Goal: Check status: Check status

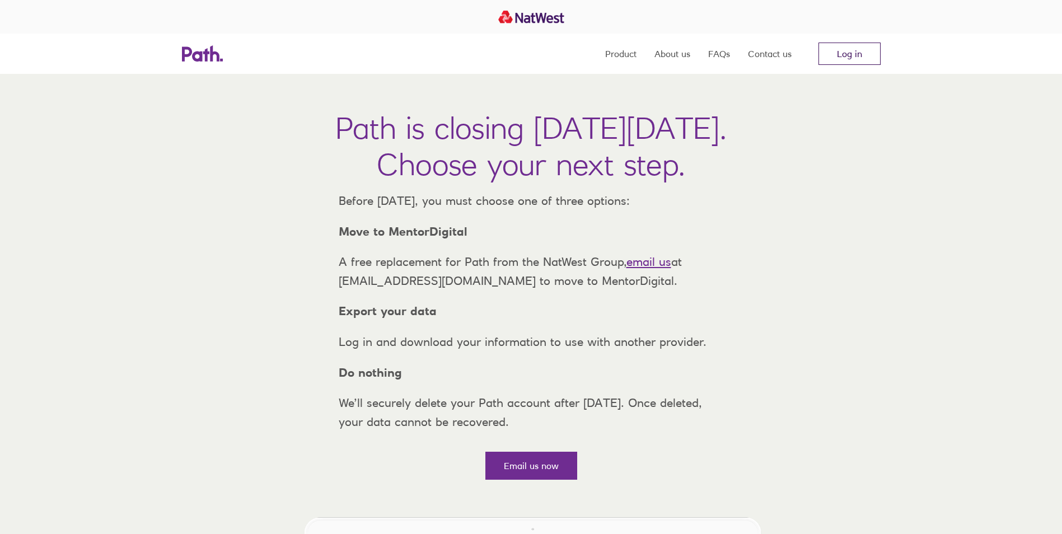
click at [841, 50] on link "Log in" at bounding box center [849, 54] width 62 height 22
click at [867, 56] on link "Log in" at bounding box center [849, 54] width 62 height 22
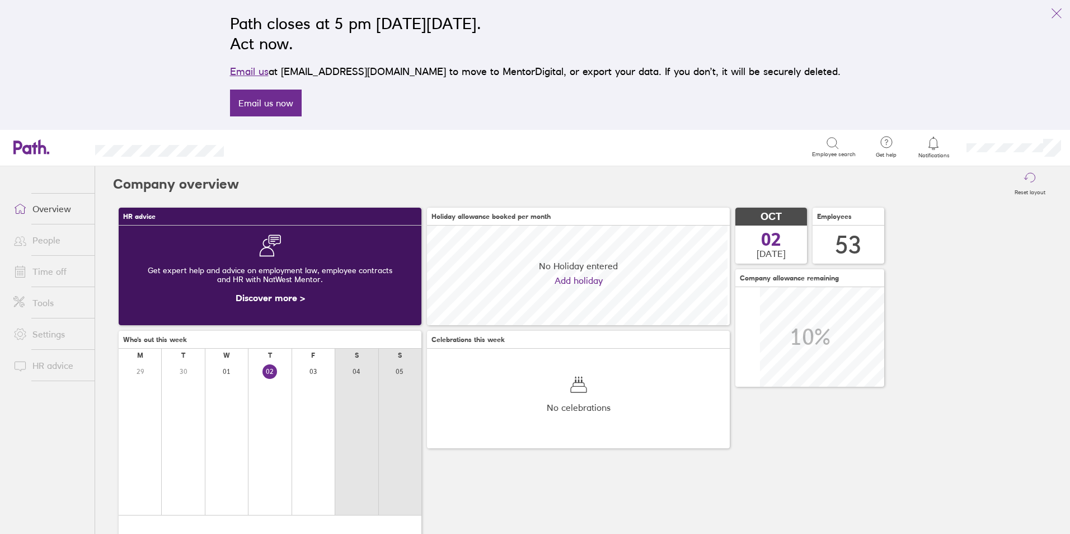
scroll to position [100, 303]
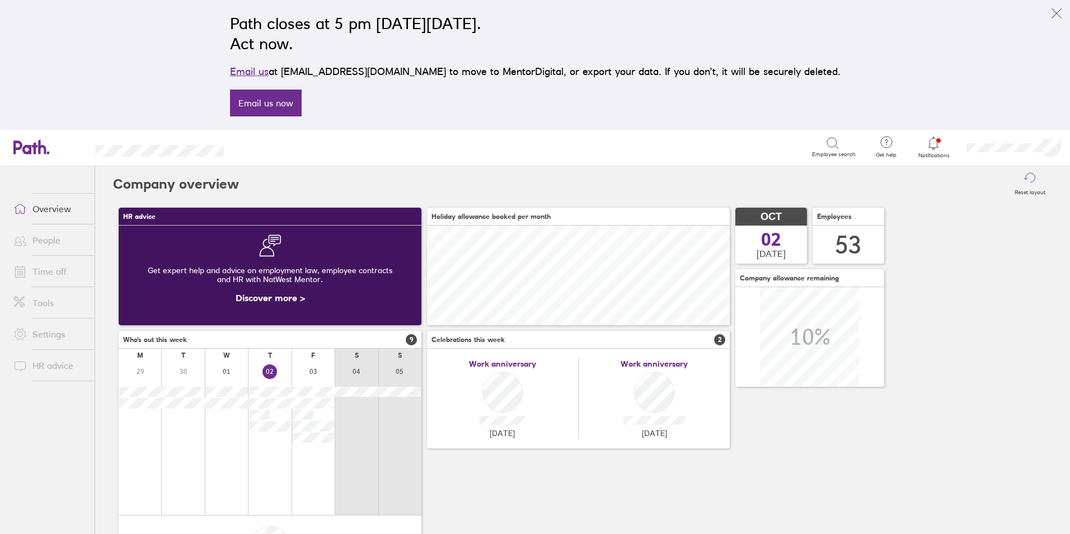
click at [50, 269] on link "Time off" at bounding box center [49, 271] width 90 height 22
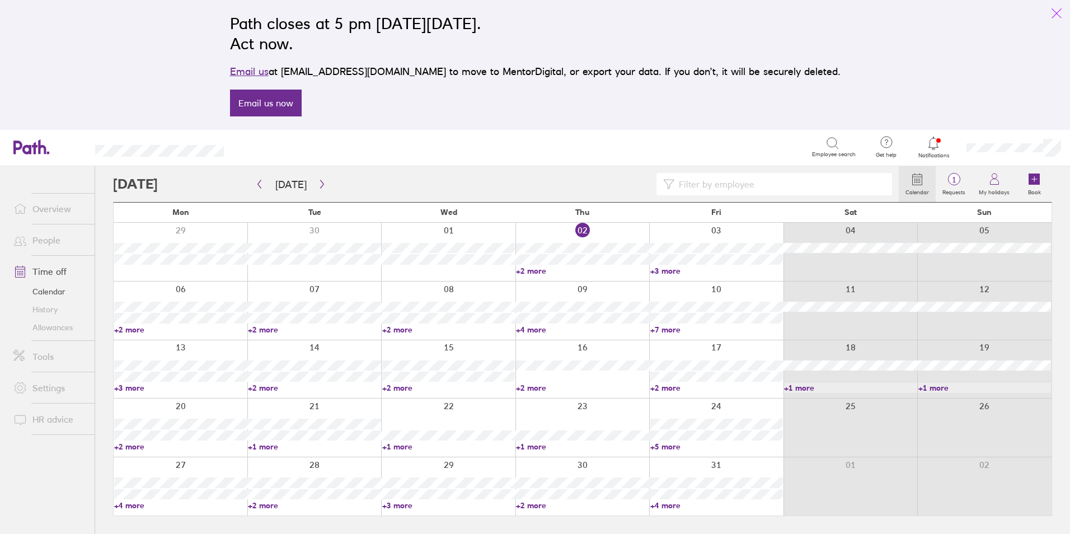
click at [1057, 14] on icon "link" at bounding box center [1056, 13] width 9 height 9
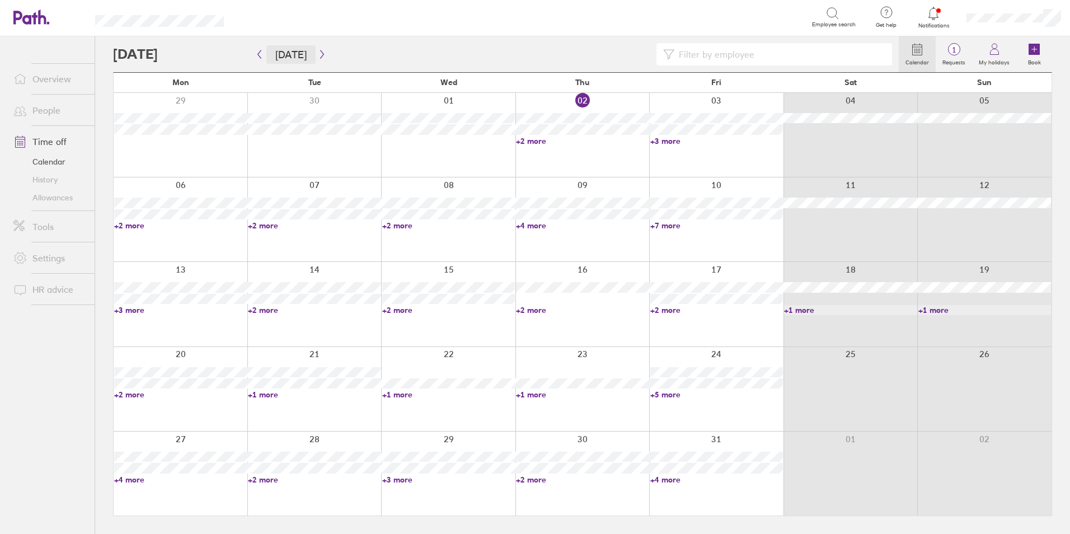
click at [266, 59] on button "[DATE]" at bounding box center [290, 54] width 49 height 18
click at [536, 137] on link "+2 more" at bounding box center [582, 141] width 133 height 10
click at [536, 141] on link "+2 more" at bounding box center [582, 141] width 133 height 10
click at [674, 142] on link "+3 more" at bounding box center [716, 141] width 133 height 10
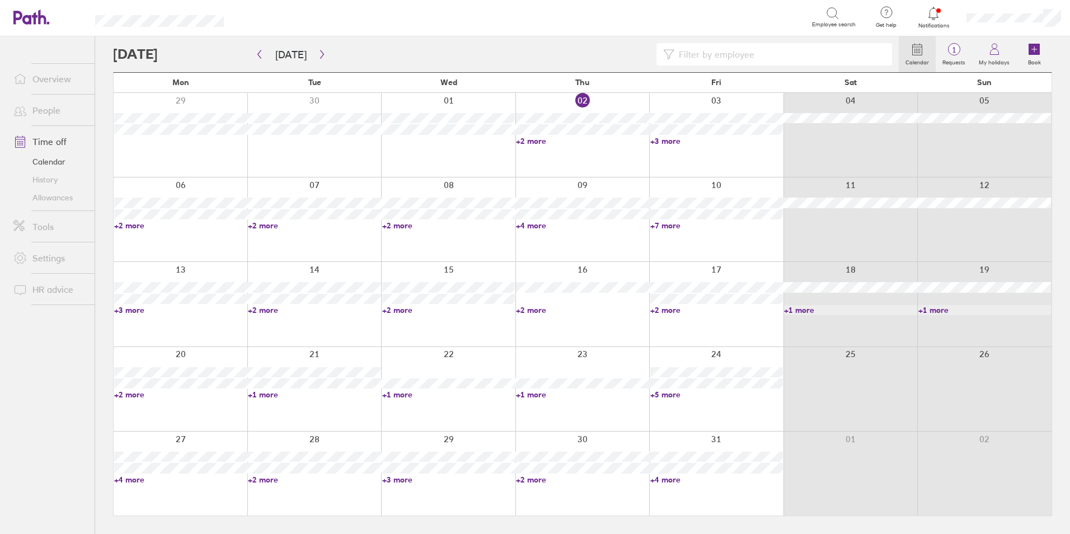
click at [672, 139] on link "+3 more" at bounding box center [716, 141] width 133 height 10
